Goal: Task Accomplishment & Management: Complete application form

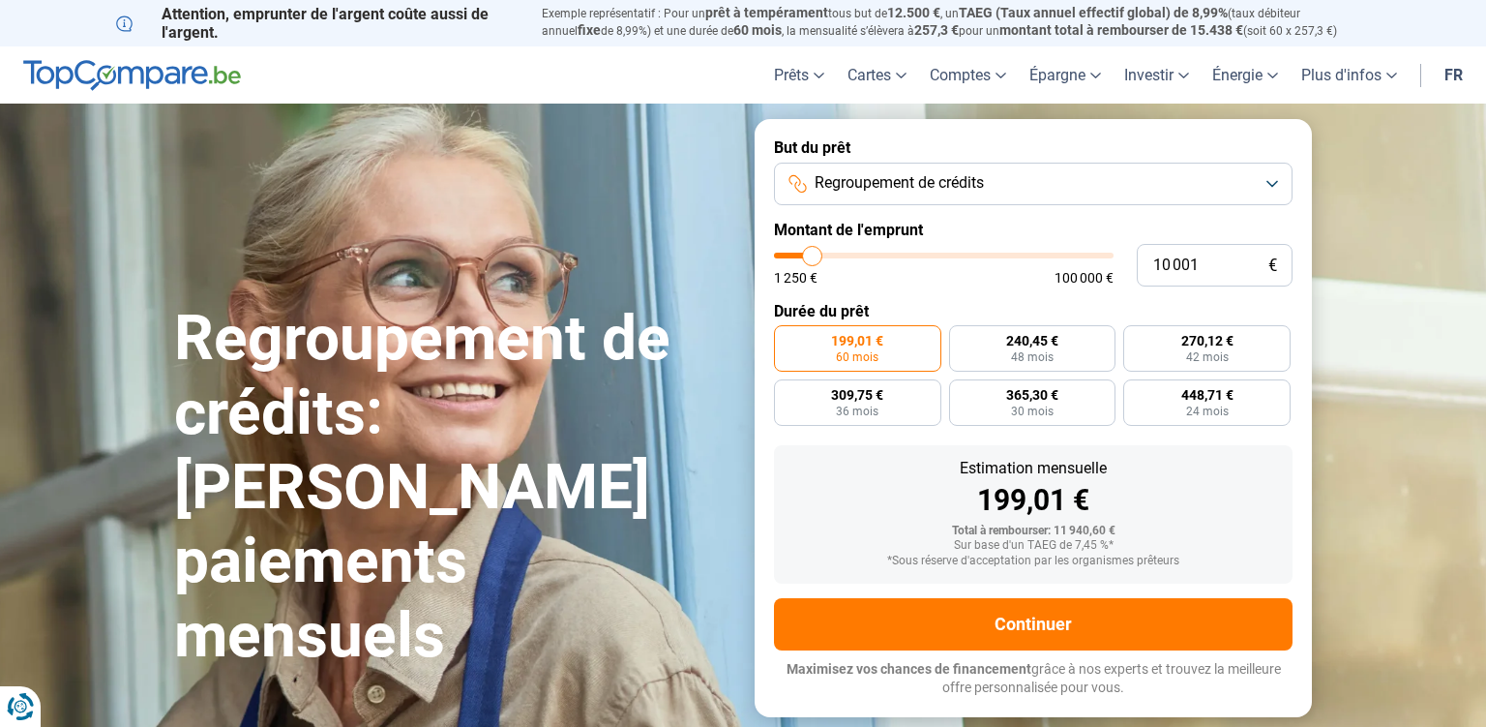
type input "100 000"
type input "100000"
click at [1110, 256] on input "range" at bounding box center [944, 256] width 340 height 6
radio input "false"
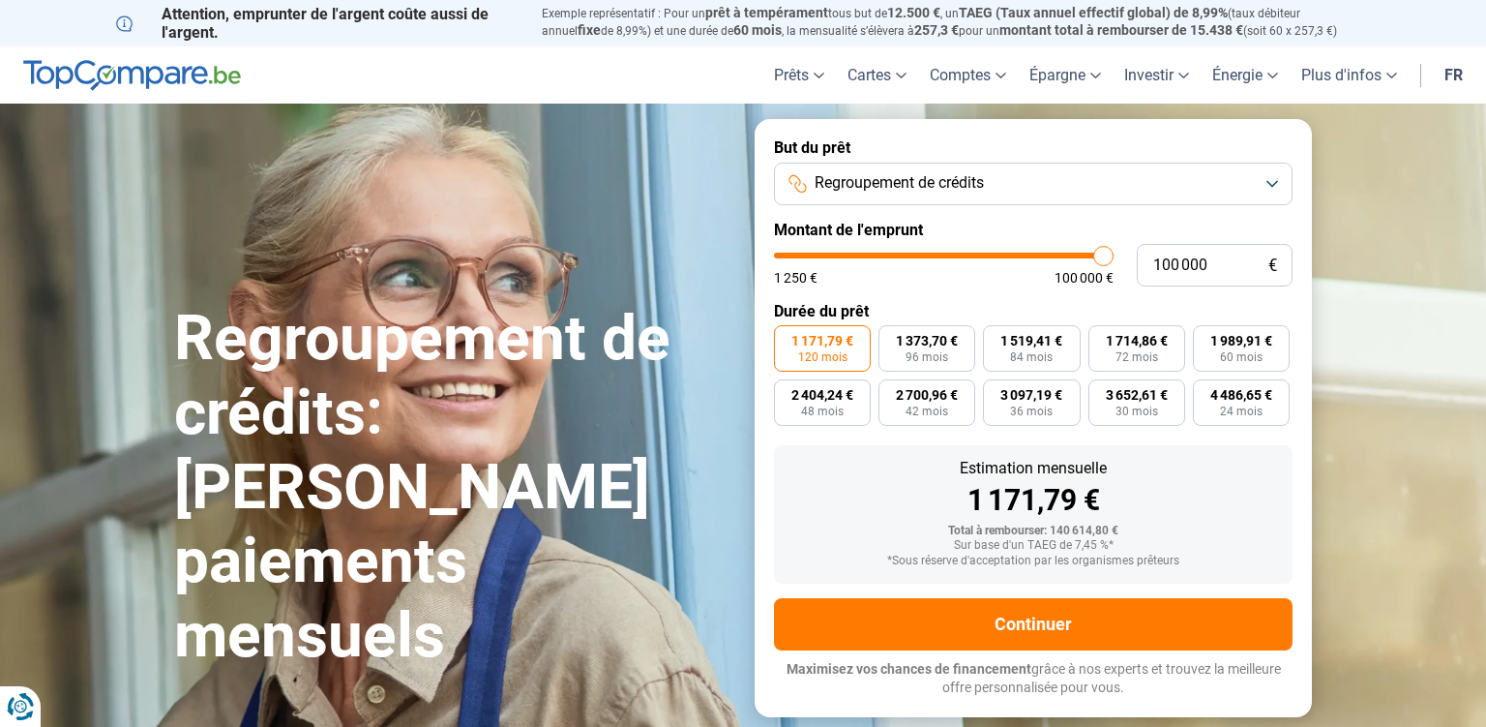
type input "85 500"
type input "85500"
click at [1057, 257] on input "range" at bounding box center [944, 256] width 340 height 6
type input "83 000"
type input "83000"
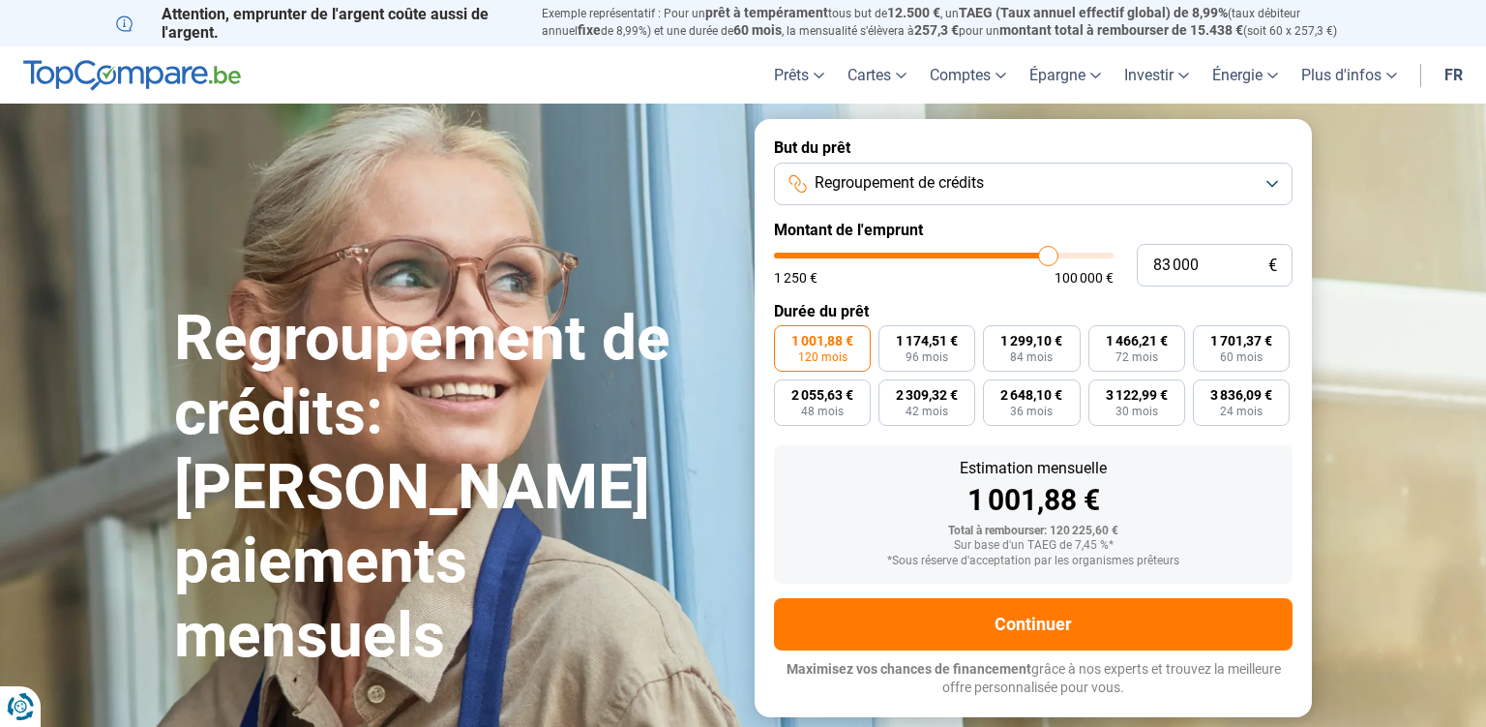
click at [1048, 258] on input "range" at bounding box center [944, 256] width 340 height 6
type input "77 000"
type input "77250"
click at [1030, 254] on input "range" at bounding box center [944, 256] width 340 height 6
type input "80 250"
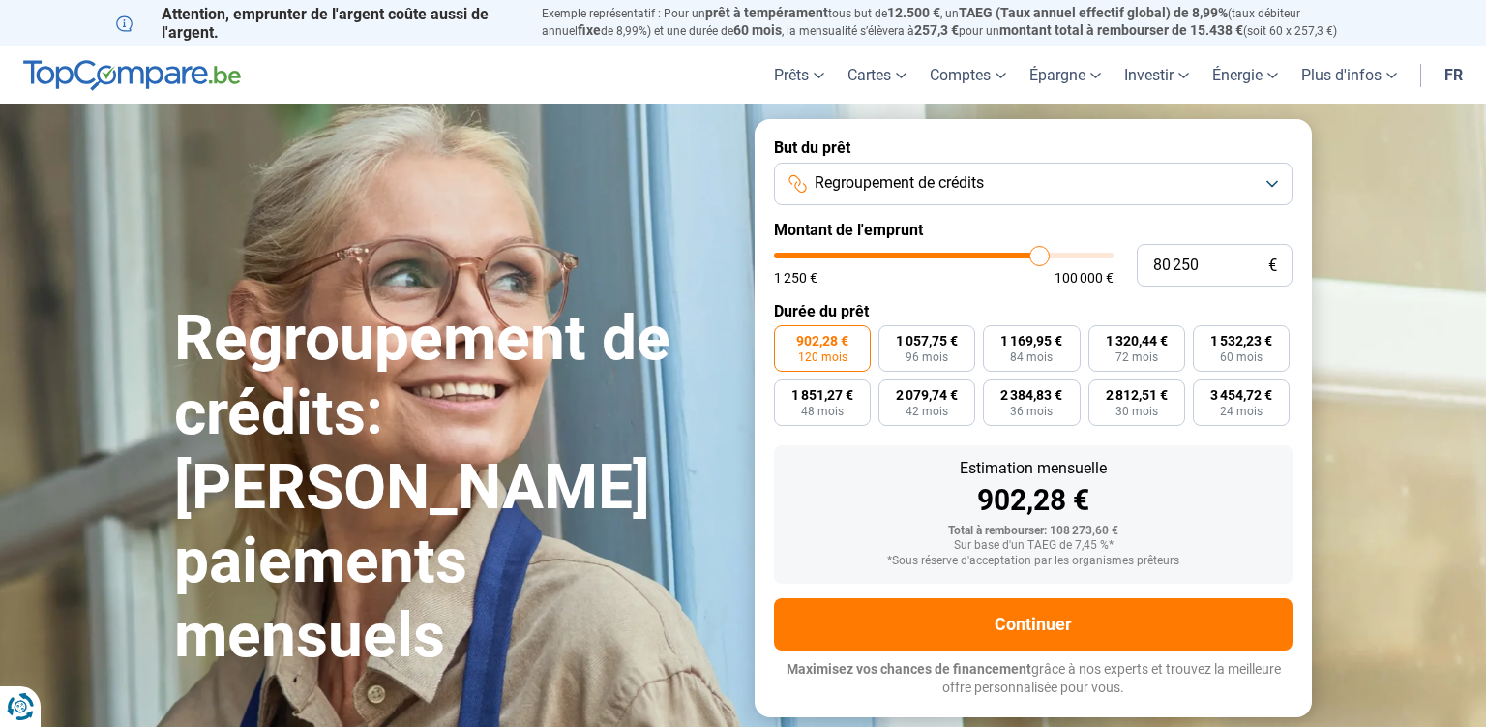
type input "80250"
click at [1039, 254] on input "range" at bounding box center [944, 256] width 340 height 6
